Goal: Task Accomplishment & Management: Manage account settings

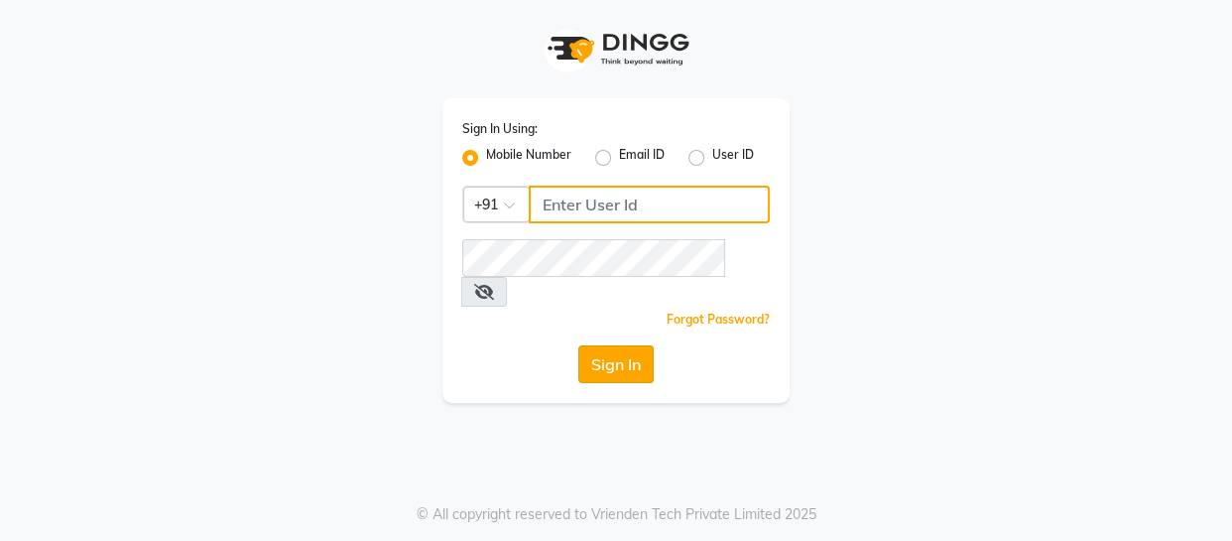
type input "9884040030"
click at [601, 345] on button "Sign In" at bounding box center [615, 364] width 75 height 38
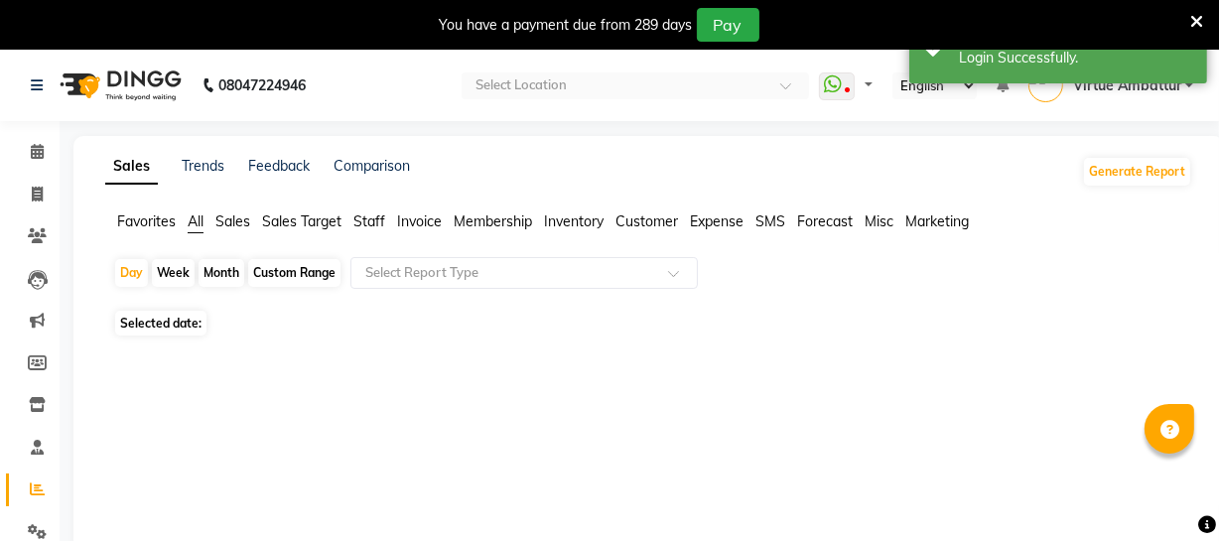
select select "en"
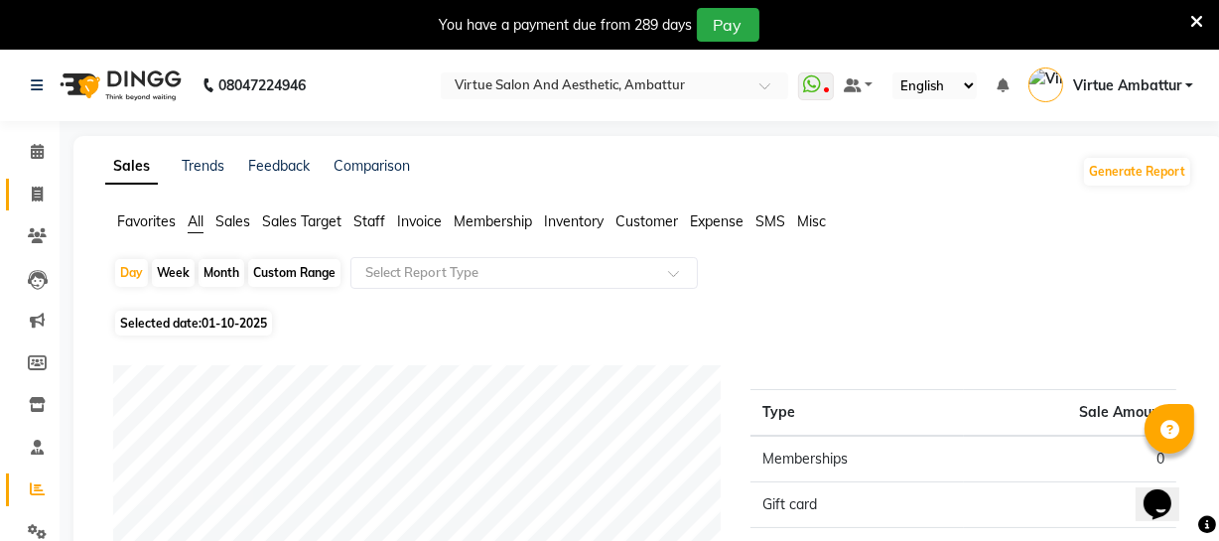
click at [40, 188] on icon at bounding box center [37, 194] width 11 height 15
select select "service"
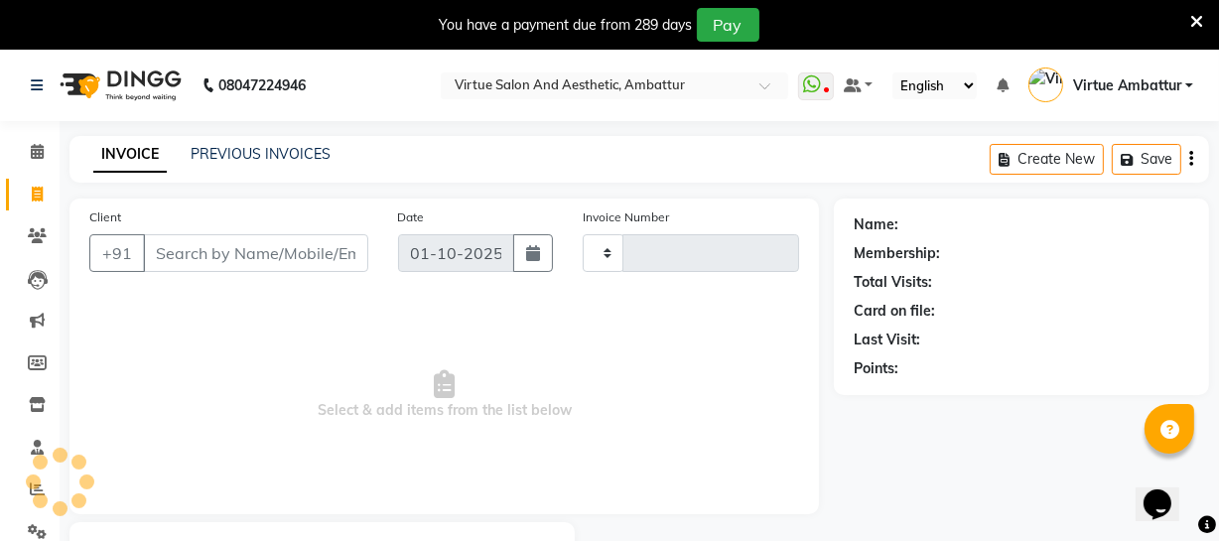
scroll to position [106, 0]
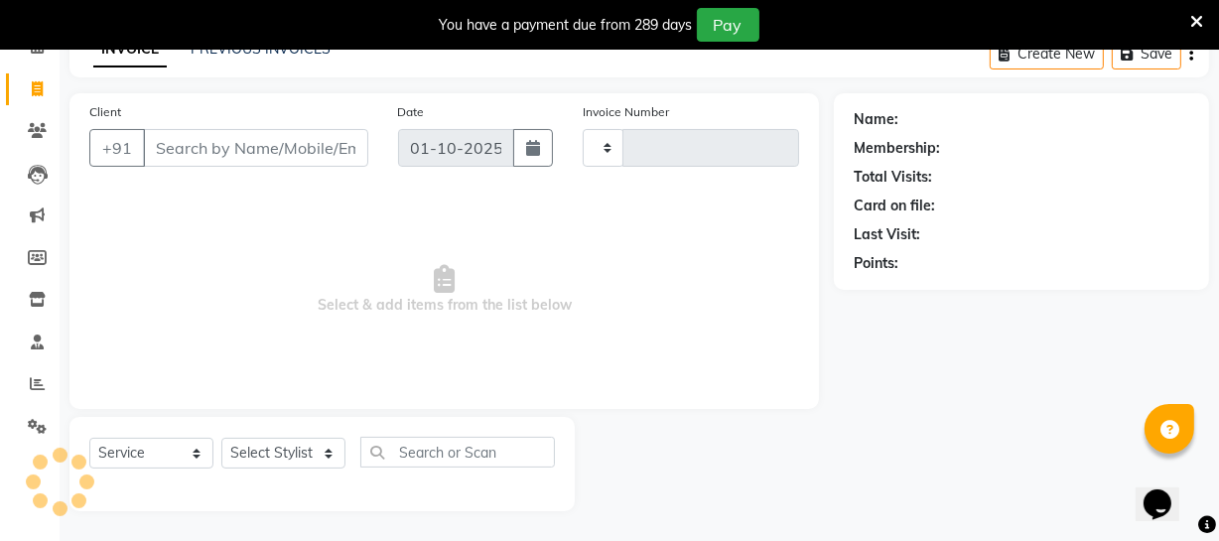
type input "3682"
select select "5237"
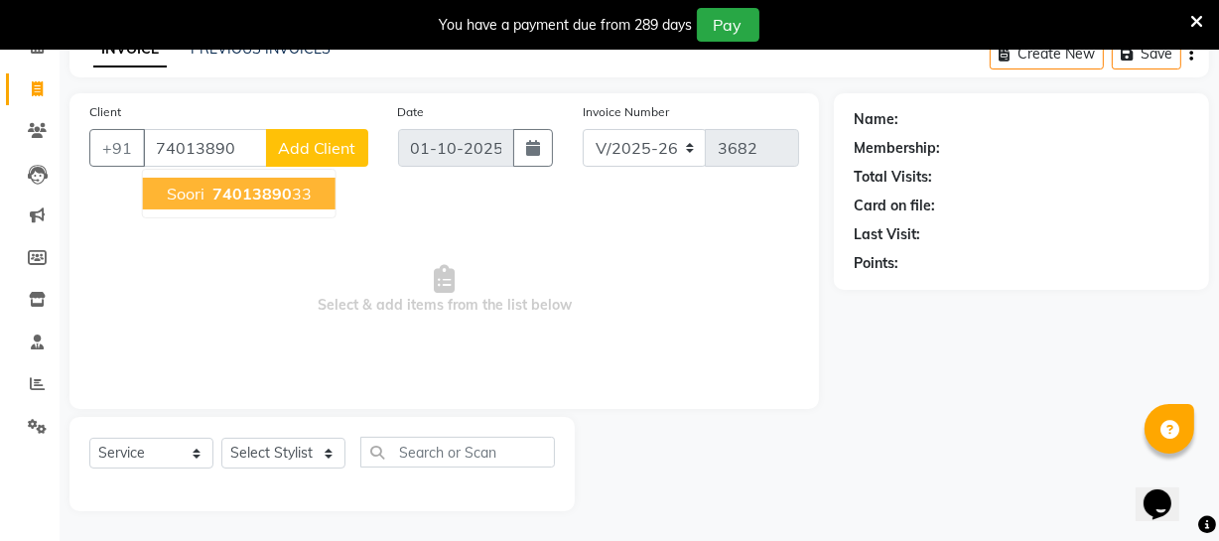
click at [198, 201] on span "Soori" at bounding box center [186, 194] width 38 height 20
type input "7401389033"
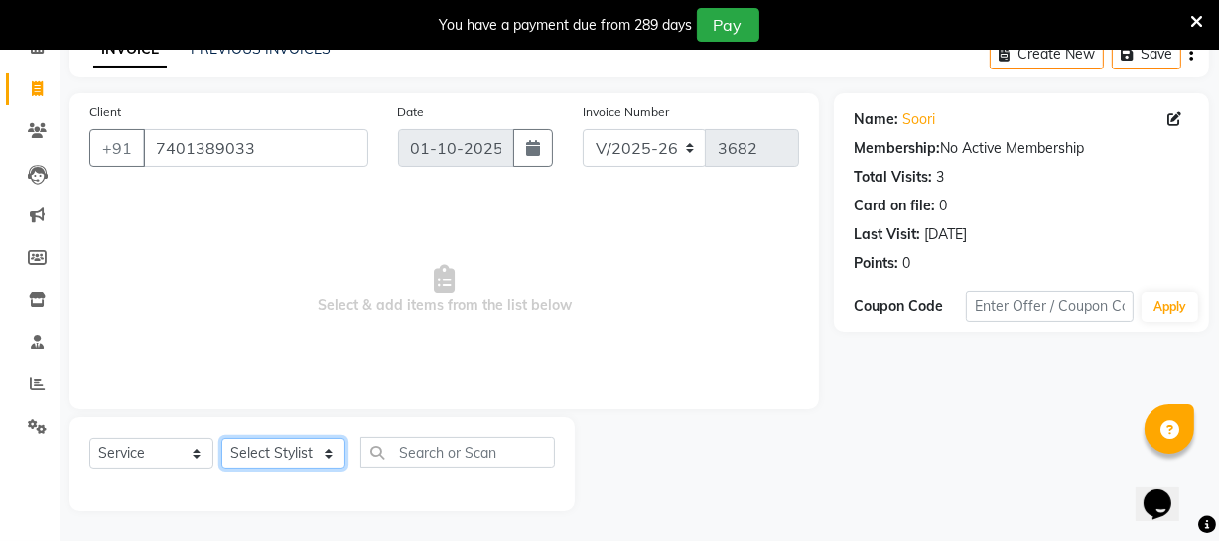
click at [279, 447] on select "Select Stylist [PERSON_NAME] [PERSON_NAME] [PERSON_NAME] [PERSON_NAME] [PERSON_…" at bounding box center [283, 453] width 124 height 31
select select "67162"
click at [221, 438] on select "Select Stylist [PERSON_NAME] [PERSON_NAME] [PERSON_NAME] [PERSON_NAME] [PERSON_…" at bounding box center [283, 453] width 124 height 31
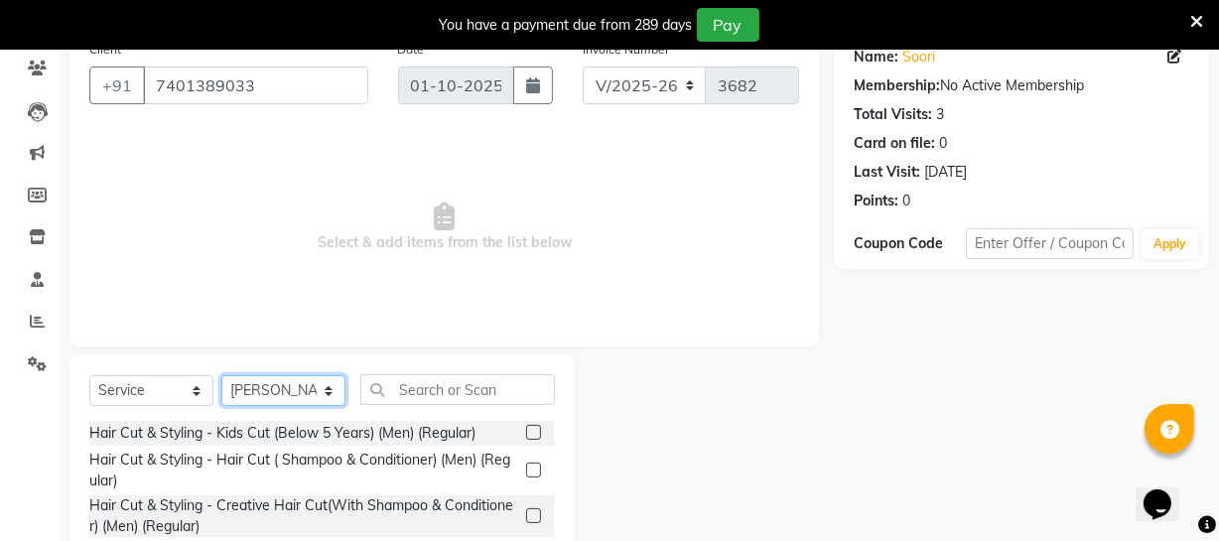
scroll to position [287, 0]
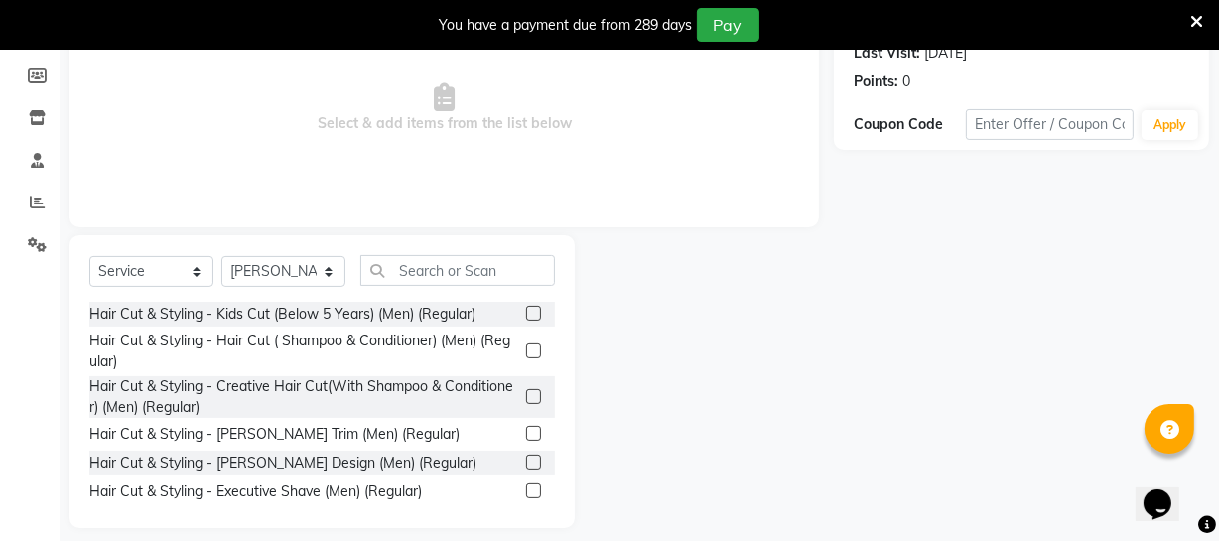
click at [526, 351] on label at bounding box center [533, 350] width 15 height 15
click at [526, 351] on input "checkbox" at bounding box center [532, 351] width 13 height 13
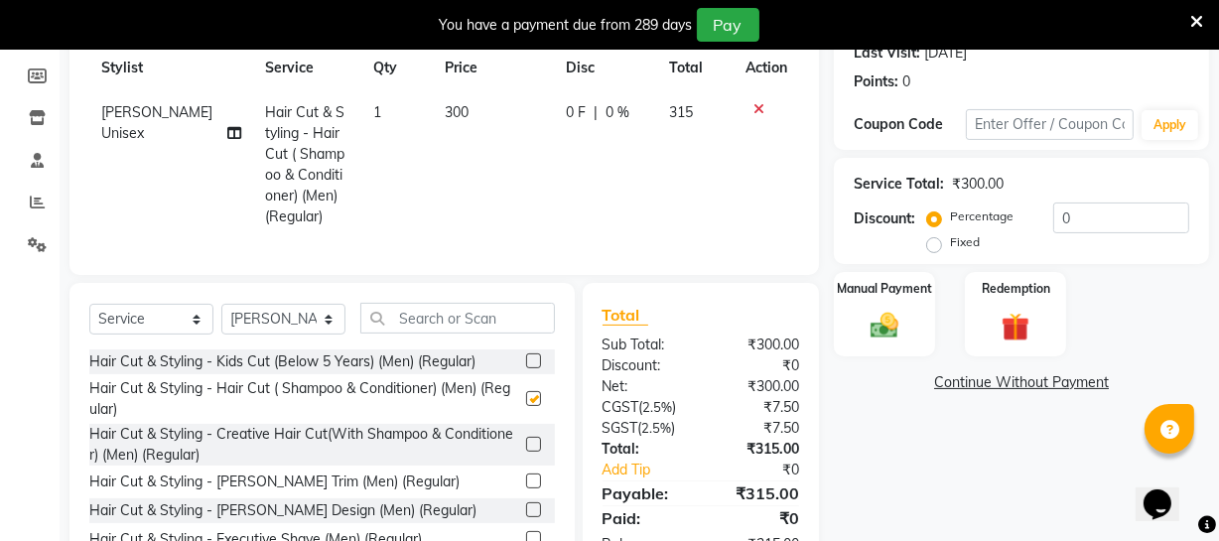
checkbox input "false"
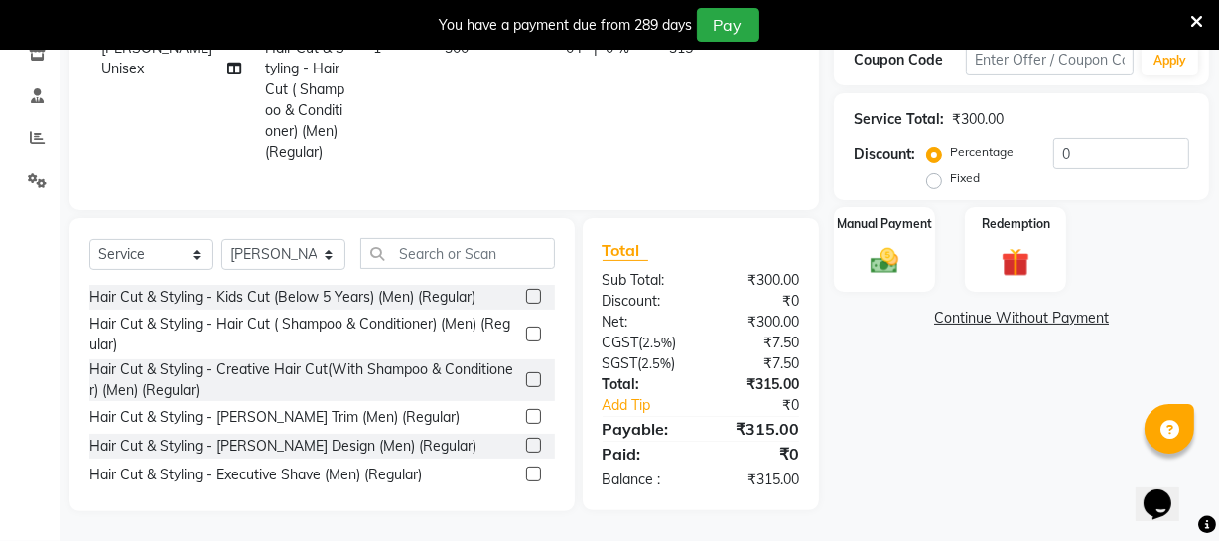
click at [526, 417] on label at bounding box center [533, 416] width 15 height 15
click at [526, 417] on input "checkbox" at bounding box center [532, 417] width 13 height 13
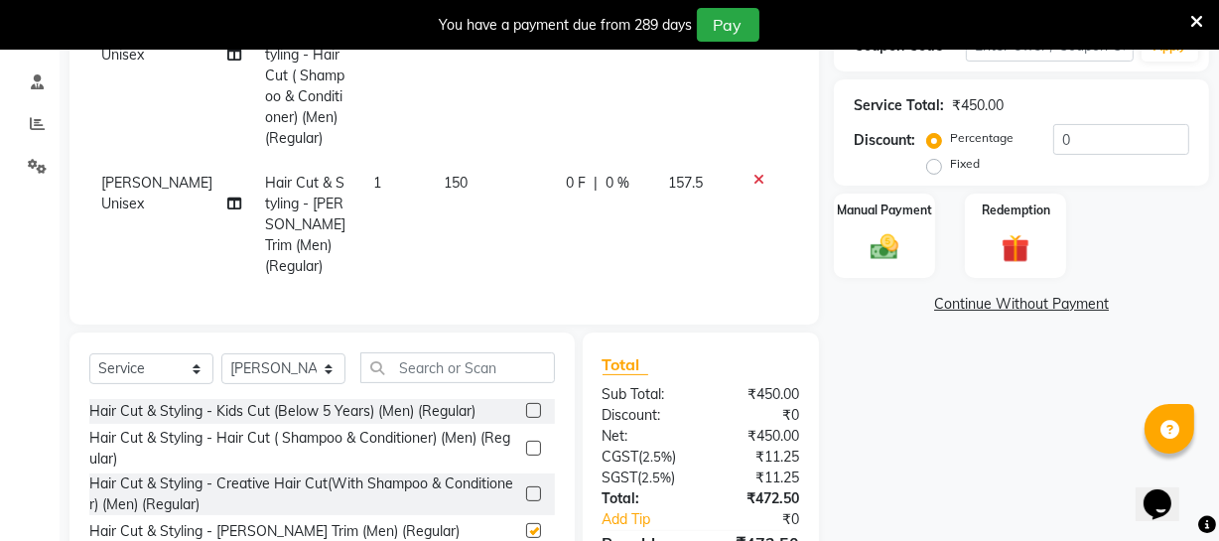
checkbox input "false"
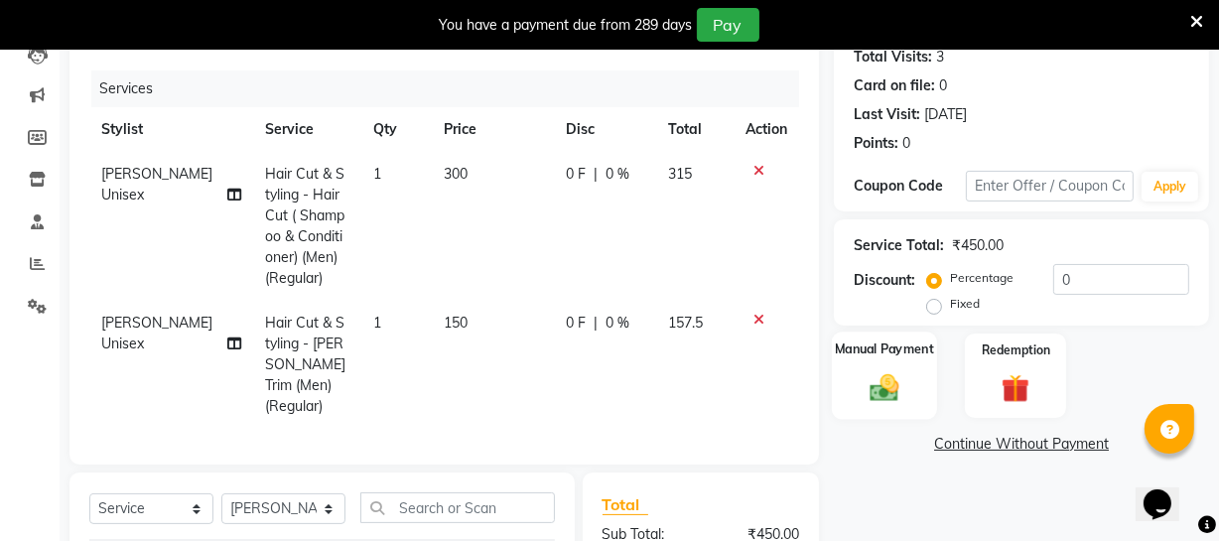
scroll to position [201, 0]
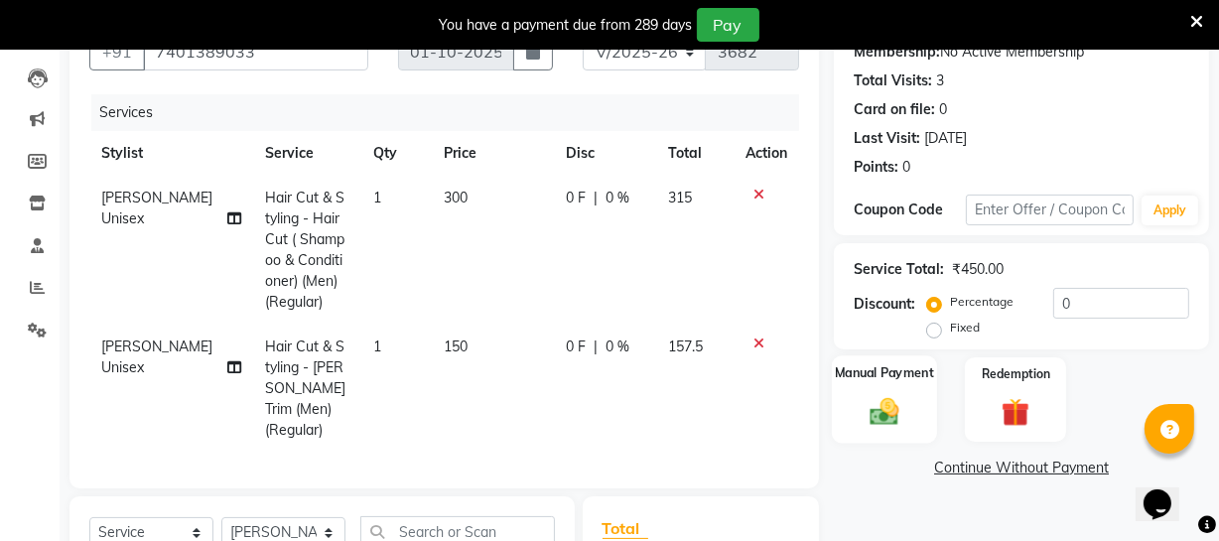
click at [912, 410] on div "Manual Payment" at bounding box center [884, 399] width 105 height 88
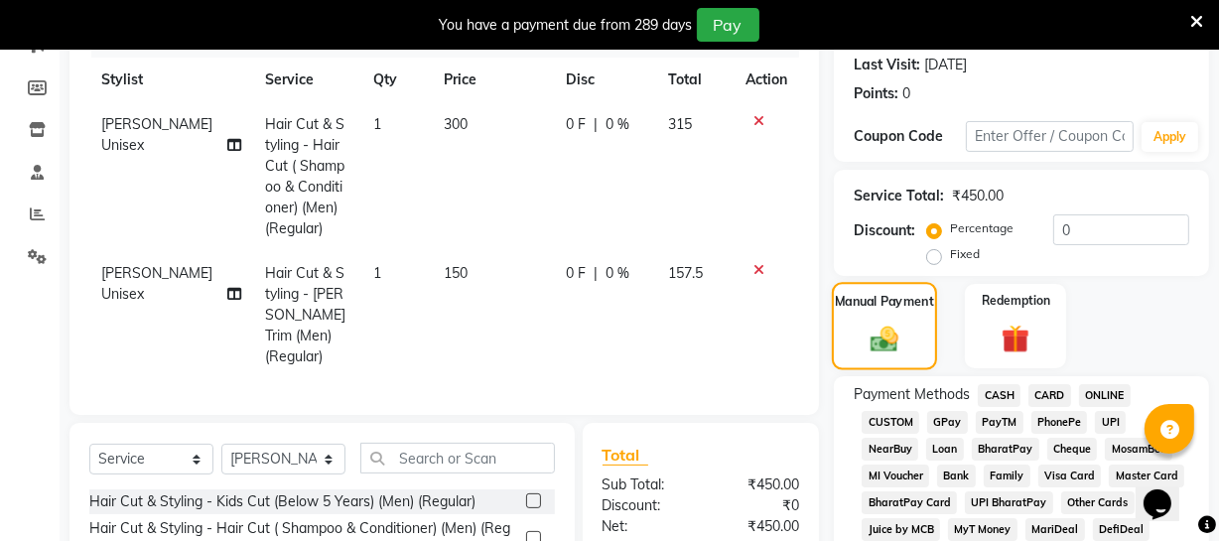
scroll to position [382, 0]
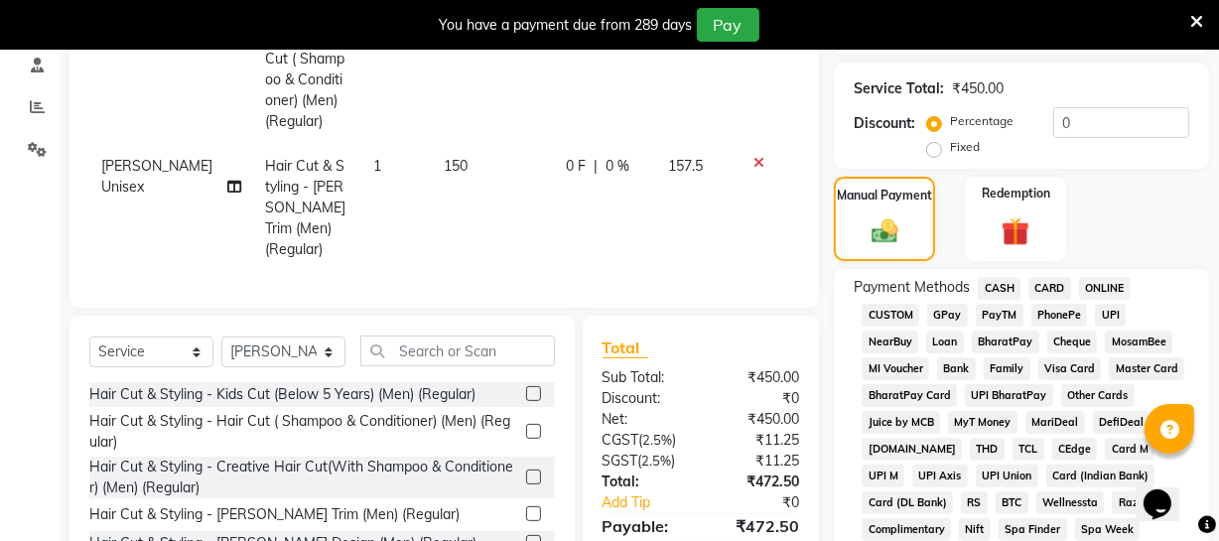
click at [1101, 285] on span "ONLINE" at bounding box center [1105, 288] width 52 height 23
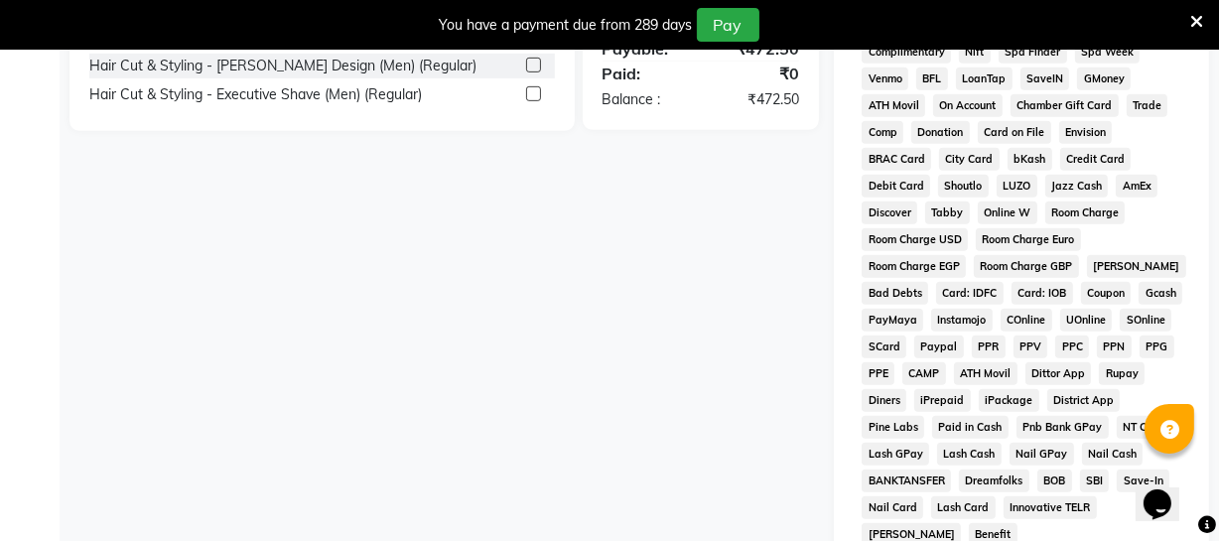
scroll to position [1025, 0]
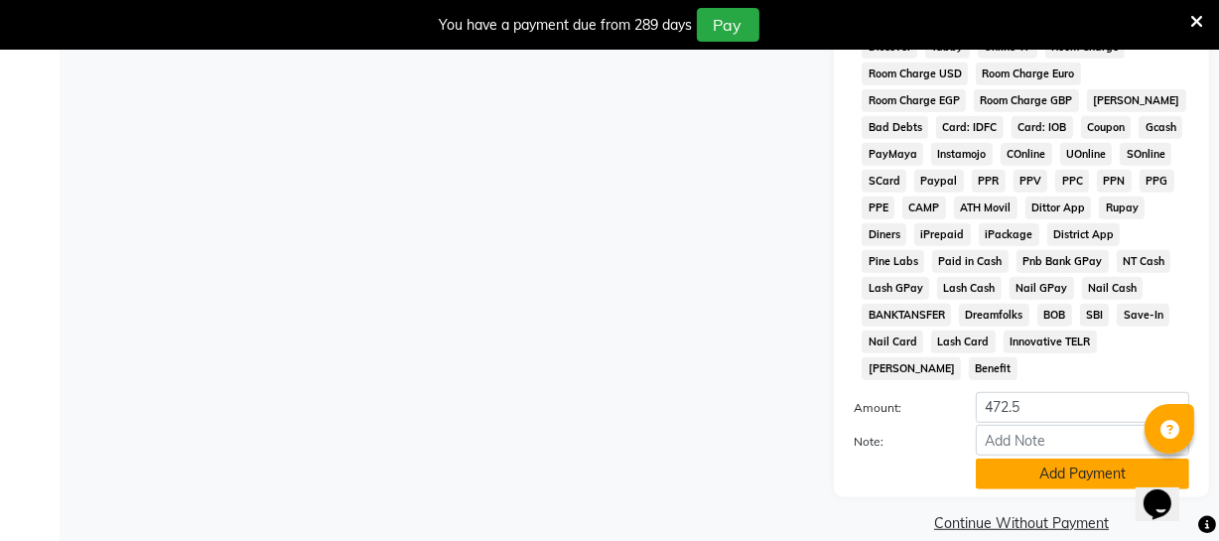
click at [1011, 458] on button "Add Payment" at bounding box center [1081, 473] width 213 height 31
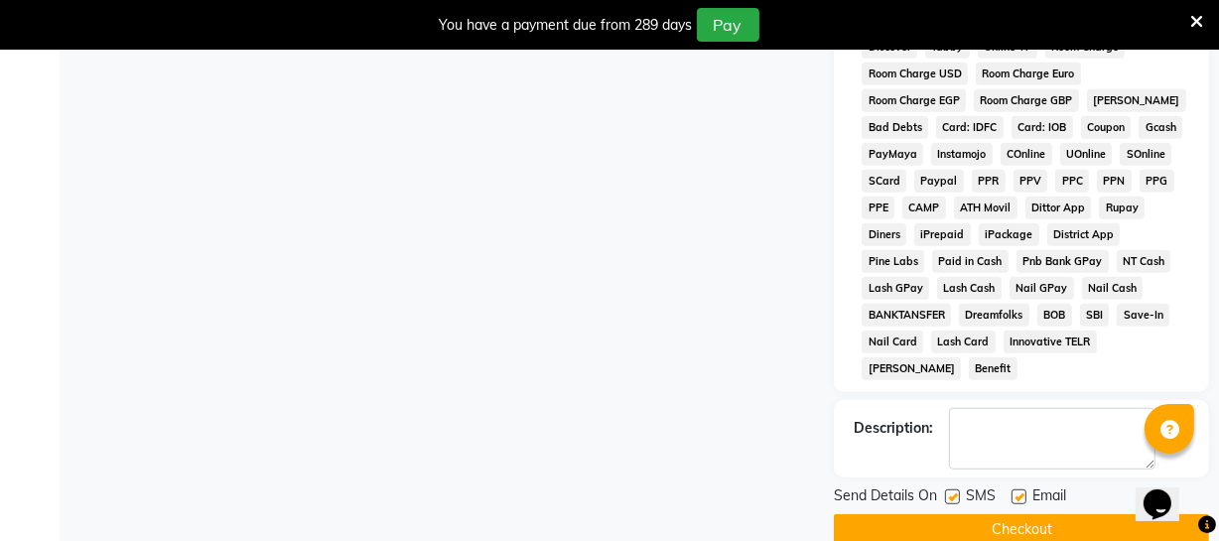
click at [1029, 514] on button "Checkout" at bounding box center [1021, 529] width 375 height 31
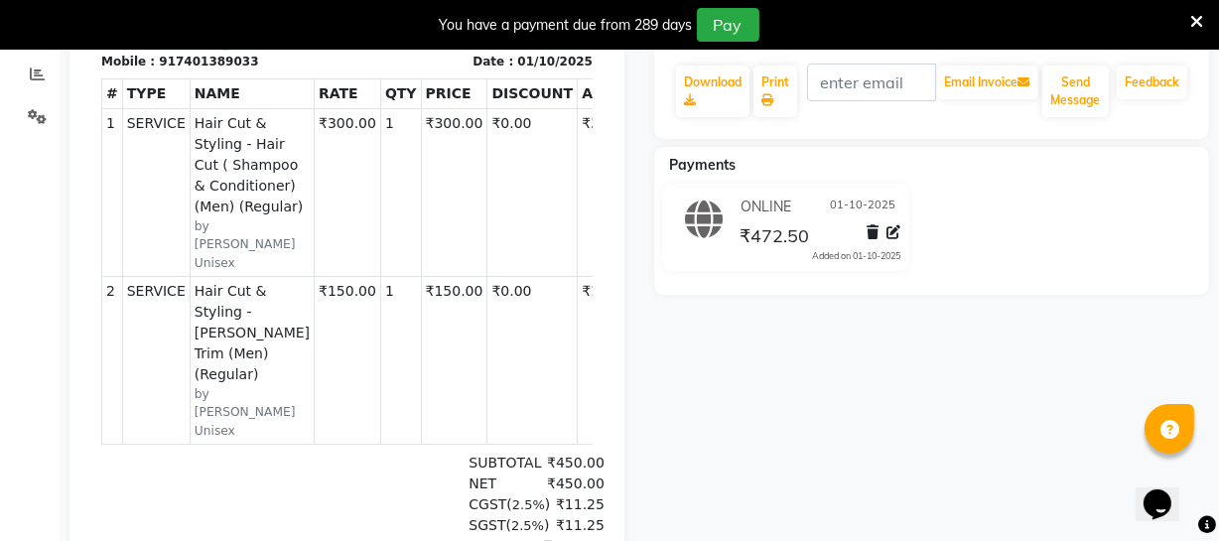
scroll to position [370, 0]
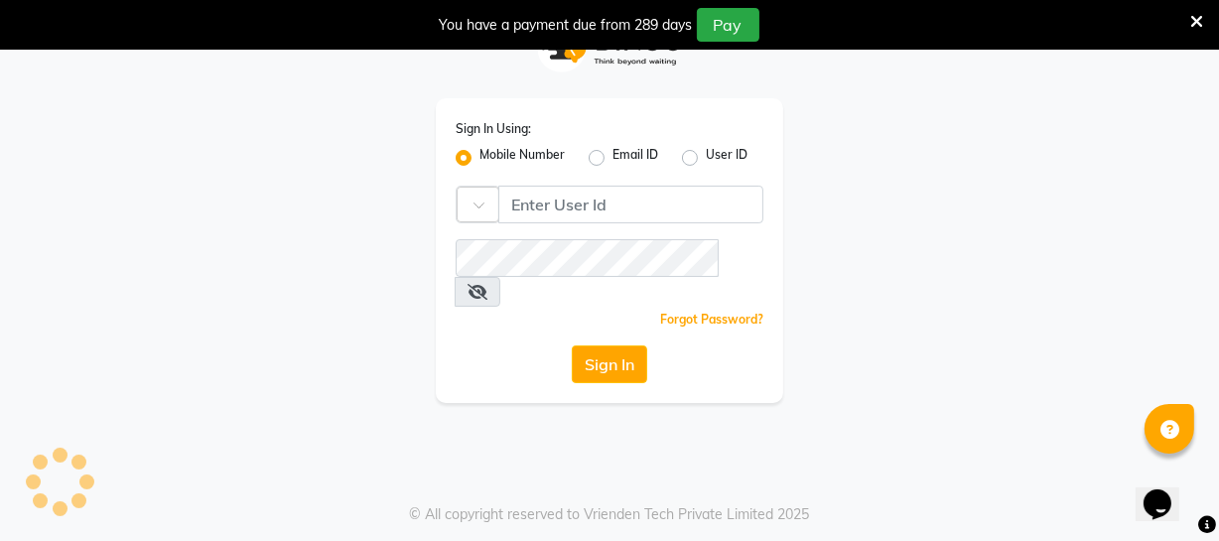
scroll to position [50, 0]
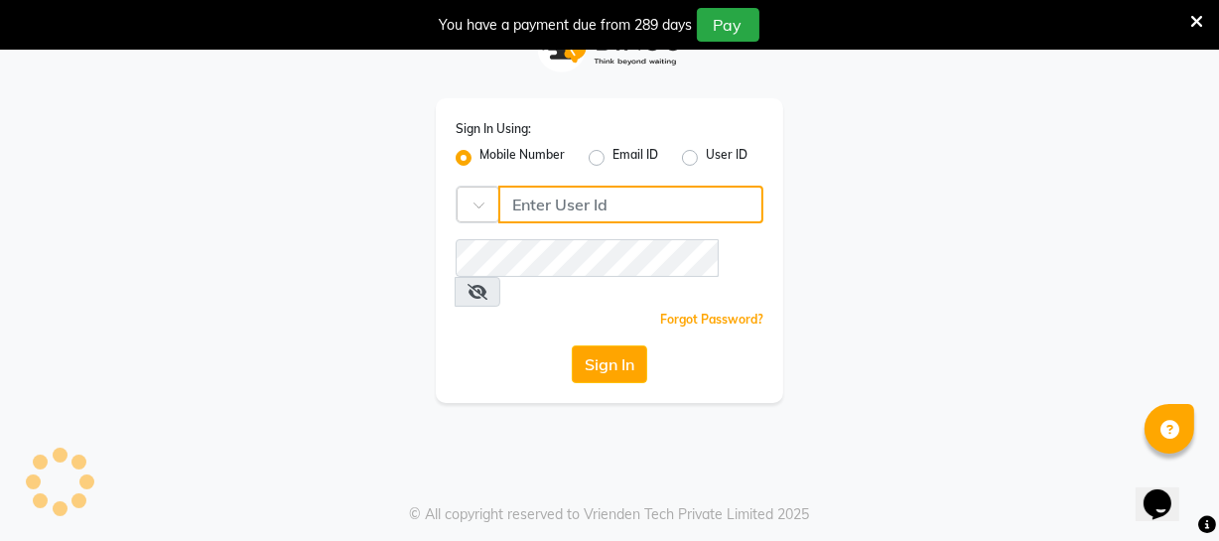
type input "9884040030"
